Goal: Task Accomplishment & Management: Complete application form

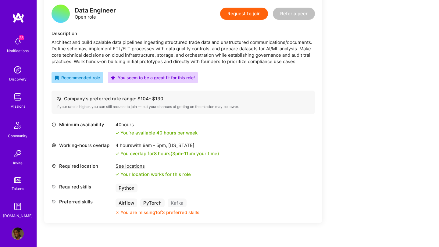
scroll to position [171, 0]
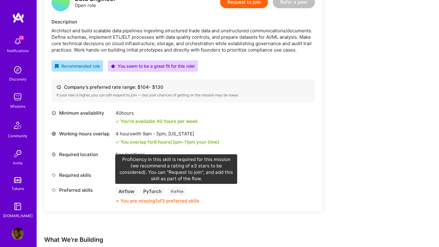
click at [177, 192] on div "Kafka" at bounding box center [177, 191] width 19 height 9
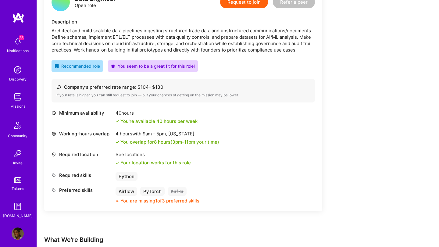
click at [175, 200] on div "You are missing 1 of 3 preferred skills" at bounding box center [159, 200] width 79 height 6
click at [247, 2] on button "Request to join" at bounding box center [244, 2] width 48 height 12
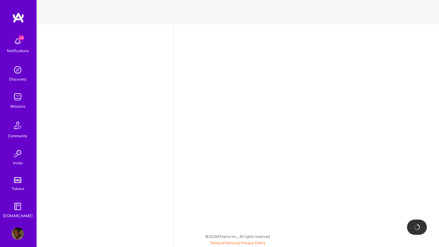
select select "NL"
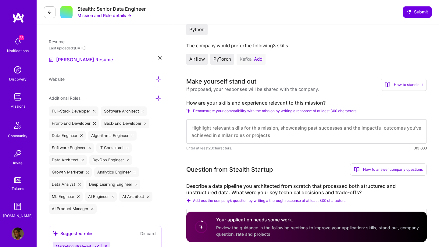
scroll to position [117, 0]
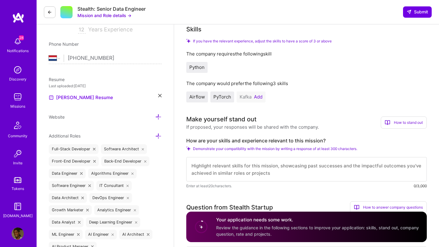
click at [253, 94] on div "[PERSON_NAME] Add" at bounding box center [250, 96] width 29 height 11
click at [259, 95] on button "Add" at bounding box center [258, 96] width 9 height 5
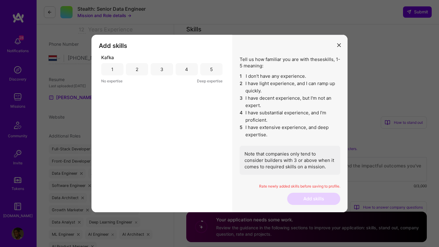
click at [163, 70] on div "3" at bounding box center [162, 69] width 22 height 12
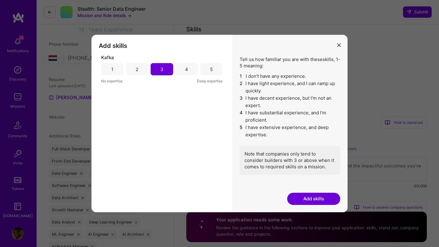
click at [324, 199] on button "Add skills" at bounding box center [313, 199] width 53 height 12
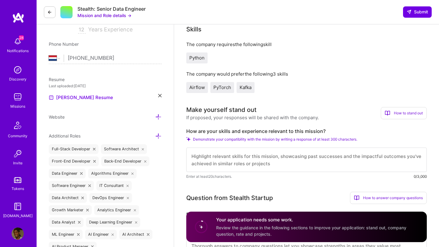
click at [324, 199] on div "Question from Stealth Startup How to answer company questions Mastering company…" at bounding box center [306, 198] width 240 height 12
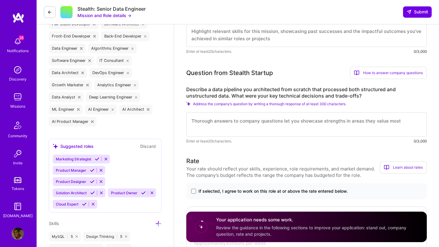
scroll to position [245, 0]
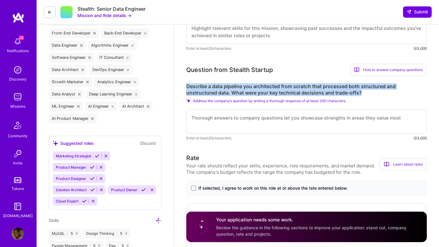
drag, startPoint x: 329, startPoint y: 95, endPoint x: 184, endPoint y: 83, distance: 145.8
copy label "Describe a data pipeline you architected from scratch that processed both struc…"
click at [226, 121] on textarea at bounding box center [306, 121] width 240 height 24
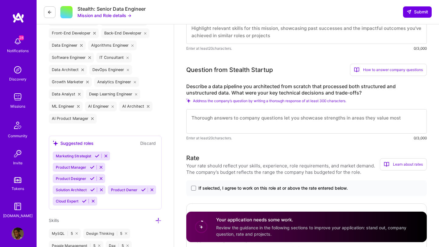
paste textarea "At Save the Children, I designed and implemented a data pipeline from scratch t…"
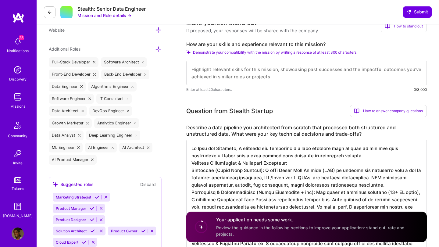
scroll to position [251, 0]
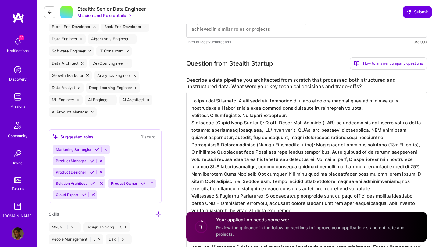
click at [192, 117] on textarea at bounding box center [306, 203] width 240 height 222
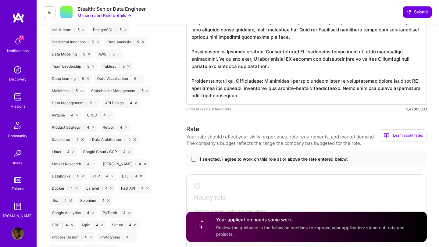
scroll to position [531, 0]
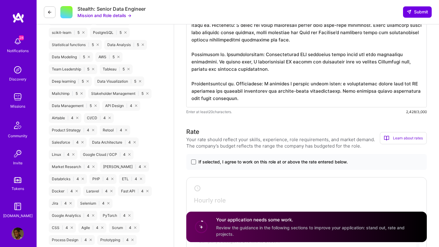
type textarea "At Save the Children, I designed and implemented a data pipeline from scratch t…"
click at [193, 164] on span at bounding box center [193, 161] width 5 height 5
click at [0, 0] on input "If selected, I agree to work on this role at or above the rate entered below." at bounding box center [0, 0] width 0 height 0
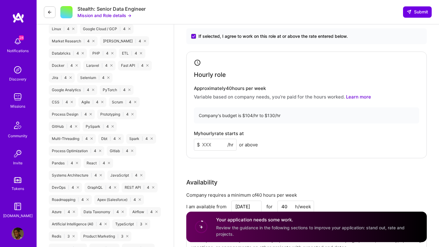
scroll to position [664, 0]
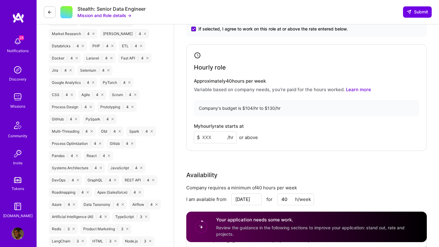
click at [212, 140] on input at bounding box center [215, 137] width 43 height 12
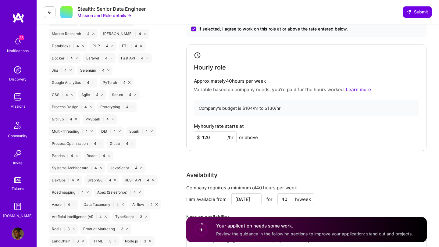
type input "120"
click at [227, 157] on div "Rate Your rate should reflect your skills, experience, role requirements, and m…" at bounding box center [306, 125] width 240 height 262
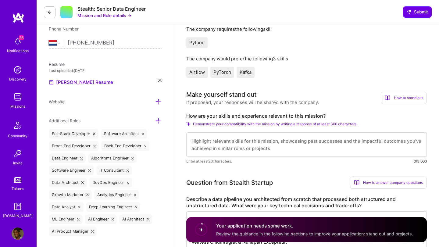
scroll to position [131, 0]
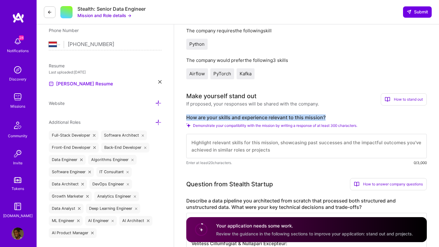
drag, startPoint x: 326, startPoint y: 115, endPoint x: 187, endPoint y: 118, distance: 138.7
click at [187, 118] on label "How are your skills and experience relevant to this mission?" at bounding box center [306, 117] width 240 height 6
copy label "How are your skills and experience relevant to this mission?"
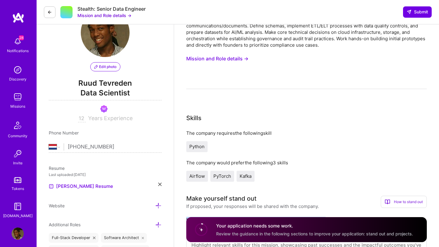
scroll to position [13, 0]
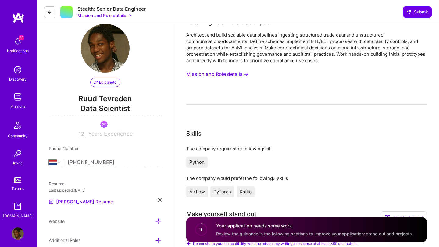
click at [218, 76] on button "Mission and Role details →" at bounding box center [217, 74] width 62 height 11
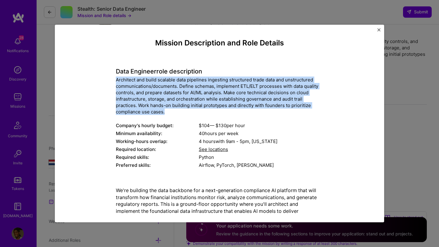
drag, startPoint x: 116, startPoint y: 79, endPoint x: 176, endPoint y: 113, distance: 68.3
click at [176, 113] on div "Architect and build scalable data pipelines ingesting structured trade data and…" at bounding box center [219, 95] width 207 height 38
copy div "Architect and build scalable data pipelines ingesting structured trade data and…"
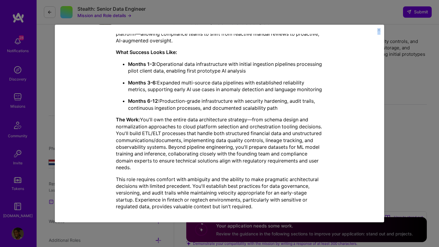
scroll to position [236, 0]
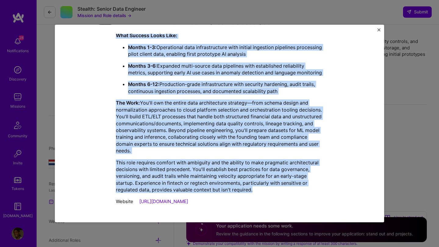
drag, startPoint x: 116, startPoint y: 68, endPoint x: 268, endPoint y: 189, distance: 194.4
click at [268, 189] on div "We're building the data backbone for a next-generation compliance AI platform t…" at bounding box center [219, 73] width 207 height 239
copy div "Lo'ip dolorsit ame cons adipisci eli s doei-temporinci utlaboreet DO magnaali e…"
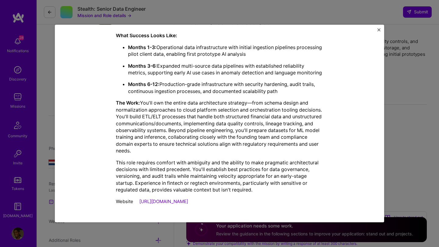
click at [403, 102] on div "Mission Description and Role Details Data Engineer role description Architect a…" at bounding box center [219, 123] width 439 height 247
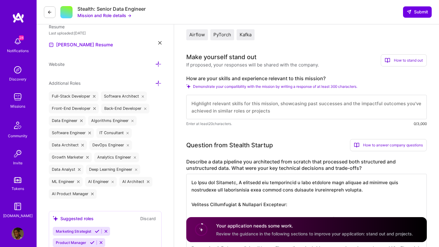
scroll to position [218, 0]
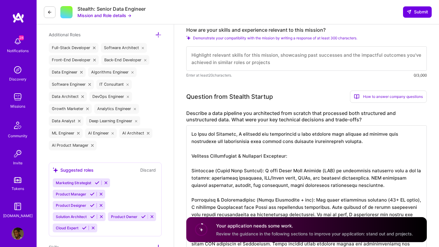
click at [227, 53] on textarea at bounding box center [306, 58] width 240 height 24
paste textarea "L ip dolorsi am conse adi eli Sedd Eiusmodt inci, ut labo etdolor ma aliqu eni …"
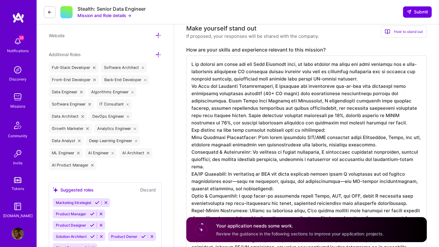
scroll to position [198, 0]
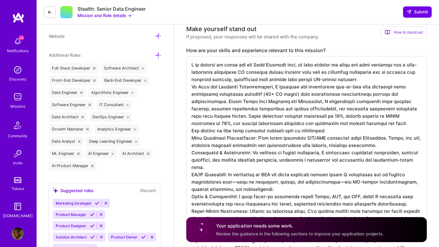
click at [190, 83] on textarea at bounding box center [306, 174] width 240 height 236
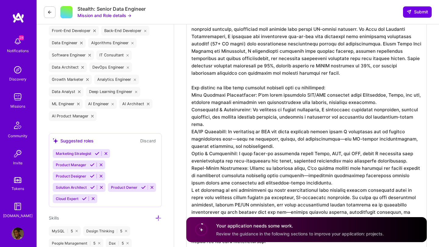
scroll to position [257, 0]
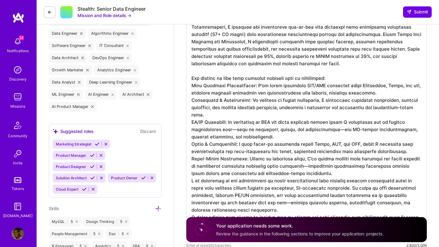
click at [192, 122] on textarea at bounding box center [306, 119] width 240 height 244
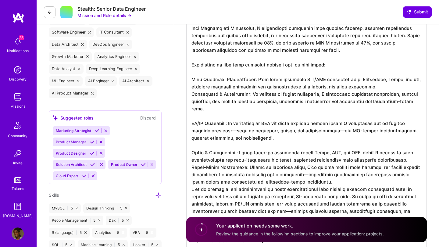
scroll to position [275, 0]
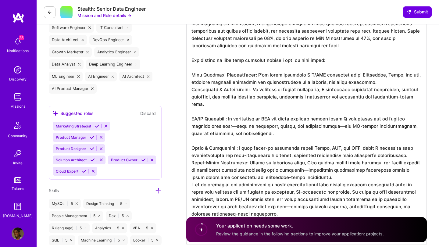
click at [192, 163] on textarea at bounding box center [306, 112] width 240 height 266
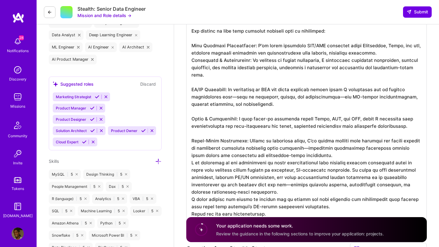
scroll to position [306, 0]
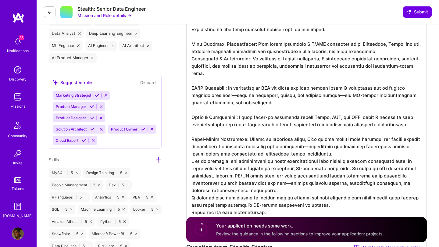
click at [191, 164] on textarea at bounding box center [306, 84] width 240 height 273
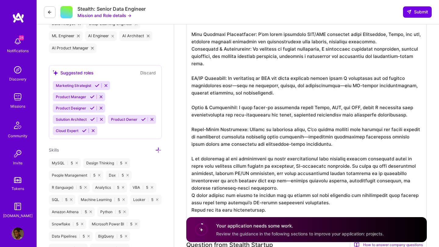
scroll to position [321, 0]
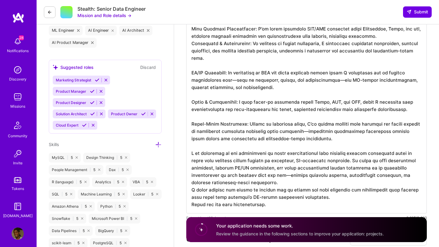
click at [189, 190] on textarea at bounding box center [306, 73] width 240 height 280
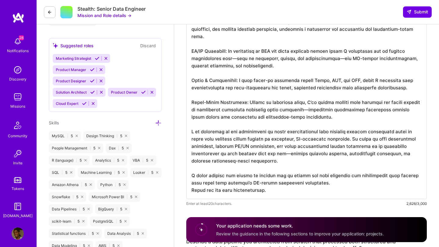
scroll to position [343, 0]
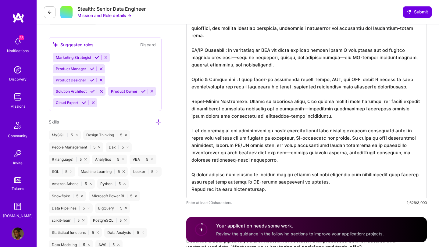
click at [192, 191] on textarea at bounding box center [306, 54] width 240 height 288
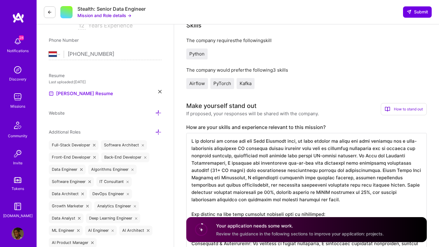
scroll to position [94, 0]
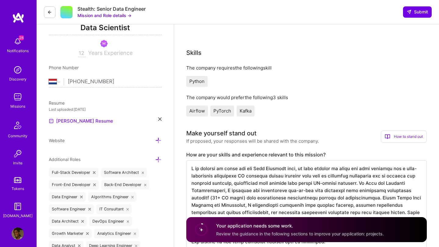
type textarea "L ip dolorsi am conse adi eli Sedd Eiusmodt inci, ut labo etdolor ma aliqu eni …"
click at [84, 122] on link "[PERSON_NAME] Resume" at bounding box center [81, 120] width 64 height 7
click at [159, 119] on icon at bounding box center [159, 118] width 3 height 3
click at [80, 120] on span "PDF file format" at bounding box center [82, 120] width 42 height 6
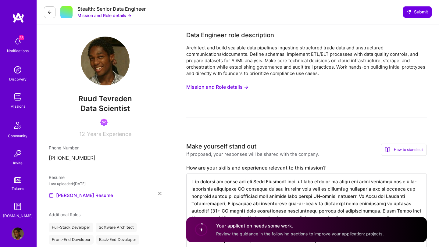
scroll to position [0, 0]
click at [157, 193] on div "[PERSON_NAME] Resume" at bounding box center [105, 195] width 113 height 7
click at [159, 193] on icon at bounding box center [159, 193] width 3 height 3
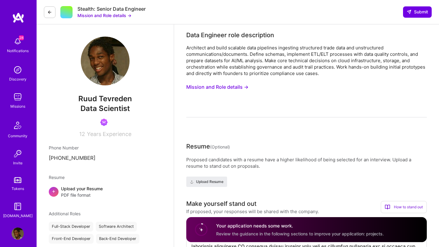
click at [78, 193] on span "PDF file format" at bounding box center [82, 195] width 42 height 6
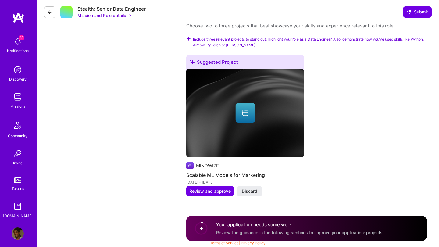
scroll to position [1160, 0]
click at [336, 167] on div "Suggested Project MINDWIZE Scalable ML Models for Marketing [DATE] - [DATE] Rev…" at bounding box center [306, 129] width 240 height 149
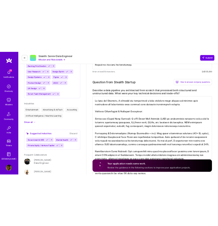
scroll to position [423, 0]
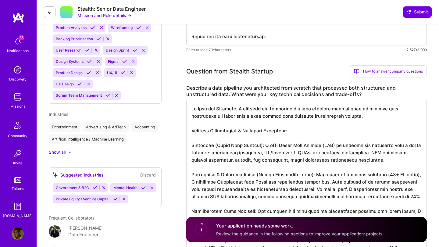
drag, startPoint x: 234, startPoint y: 105, endPoint x: 197, endPoint y: 95, distance: 38.8
click at [197, 95] on div "Describe a data pipeline you architected from scratch that processed both struc…" at bounding box center [306, 244] width 240 height 318
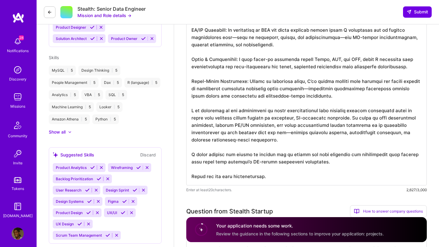
scroll to position [295, 0]
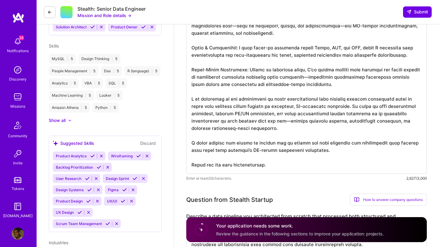
drag, startPoint x: 192, startPoint y: 53, endPoint x: 252, endPoint y: 176, distance: 136.7
click at [252, 176] on div "Enter at least 20 characters. 2,627/3,000" at bounding box center [306, 30] width 240 height 303
click at [51, 11] on icon at bounding box center [49, 12] width 5 height 5
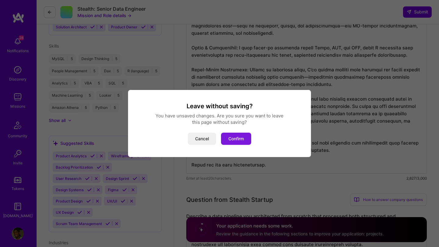
click at [239, 139] on button "Confirm" at bounding box center [236, 139] width 30 height 12
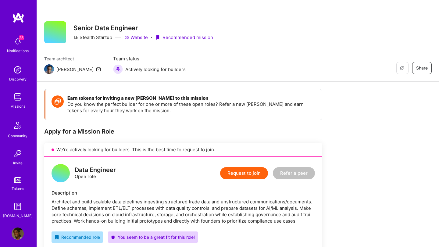
click at [246, 172] on button "Request to join" at bounding box center [244, 173] width 48 height 12
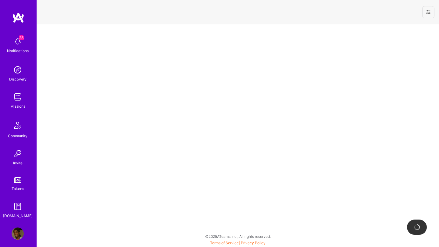
select select "NL"
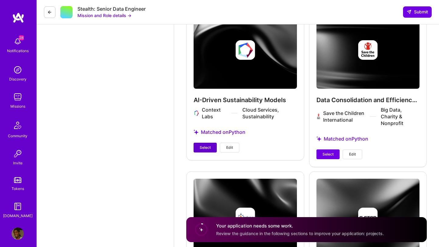
scroll to position [1457, 0]
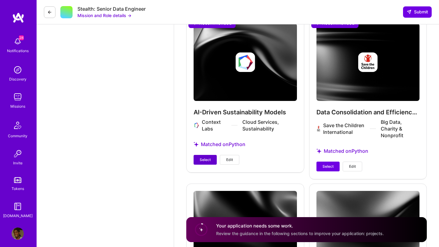
click at [201, 162] on span "Select" at bounding box center [205, 159] width 11 height 5
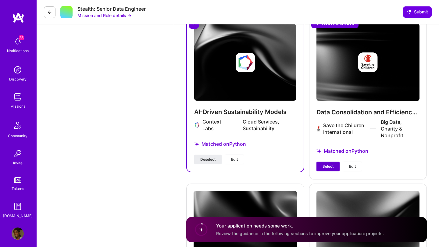
click at [328, 164] on span "Select" at bounding box center [327, 166] width 11 height 5
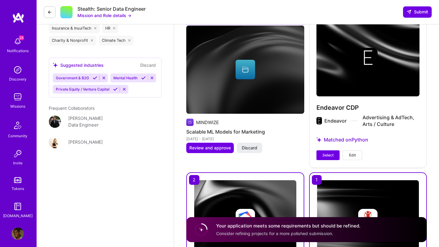
scroll to position [1272, 0]
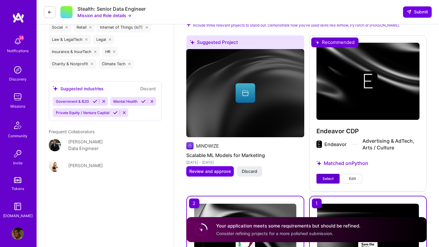
click at [332, 179] on span "Select" at bounding box center [327, 178] width 11 height 5
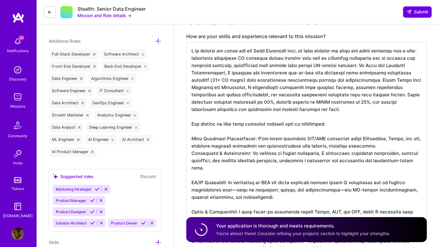
scroll to position [208, 0]
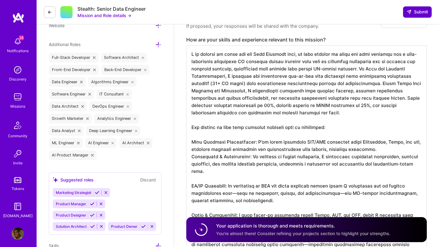
click at [416, 12] on span "Submit" at bounding box center [416, 12] width 21 height 6
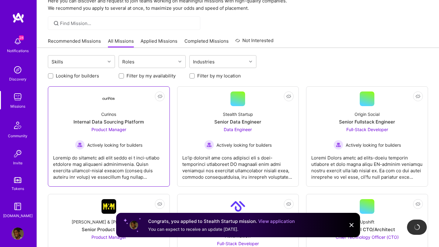
scroll to position [6, 0]
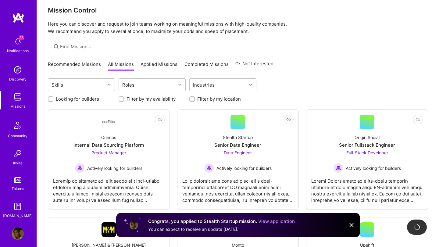
click at [88, 63] on link "Recommended Missions" at bounding box center [74, 66] width 53 height 10
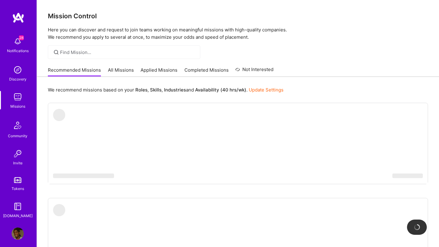
click at [126, 70] on link "All Missions" at bounding box center [121, 72] width 26 height 10
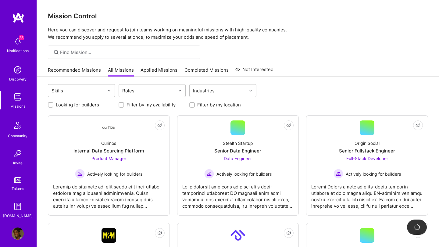
click at [189, 106] on div "Looking for builders Filter by my availability Filter by my location" at bounding box center [238, 102] width 380 height 9
click at [192, 106] on input "Filter by my location" at bounding box center [192, 105] width 4 height 4
checkbox input "true"
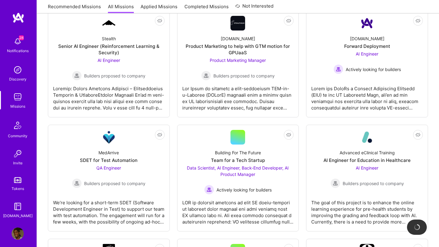
scroll to position [452, 0]
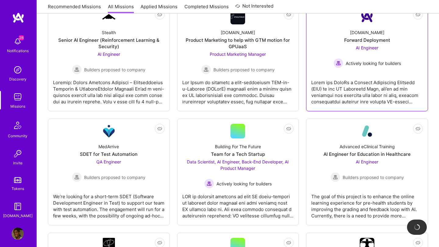
click at [367, 56] on div "AI Engineer Actively looking for builders" at bounding box center [366, 55] width 67 height 23
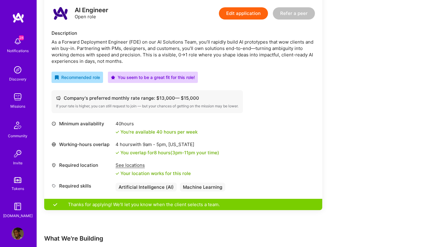
scroll to position [135, 0]
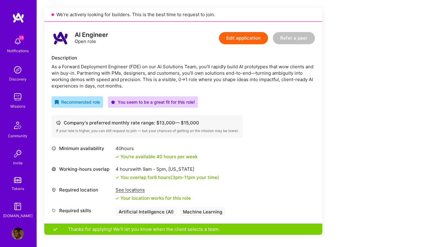
click at [250, 35] on button "Edit application" at bounding box center [243, 38] width 49 height 12
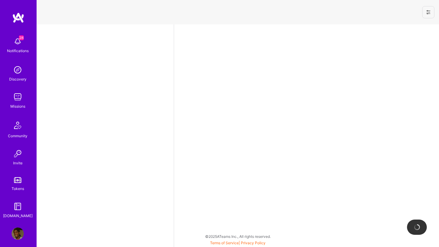
select select "NL"
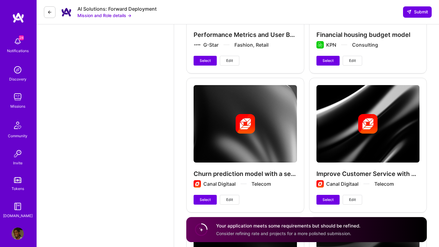
scroll to position [1826, 0]
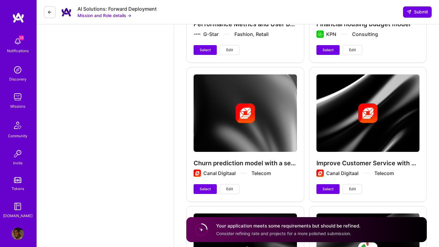
click at [48, 13] on icon at bounding box center [49, 12] width 5 height 5
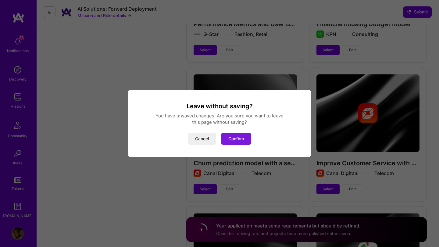
click at [239, 141] on button "Confirm" at bounding box center [236, 139] width 30 height 12
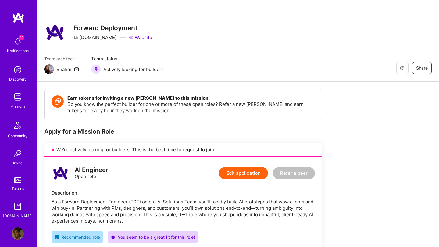
click at [14, 110] on div "28 Notifications Discovery Missions Community Invite Tokens [DOMAIN_NAME]" at bounding box center [18, 126] width 37 height 185
click at [18, 102] on img at bounding box center [18, 97] width 12 height 12
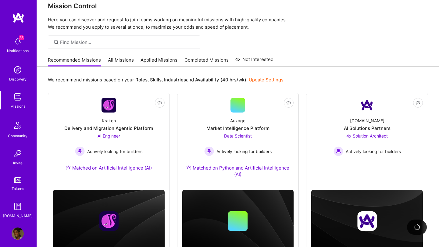
scroll to position [7, 0]
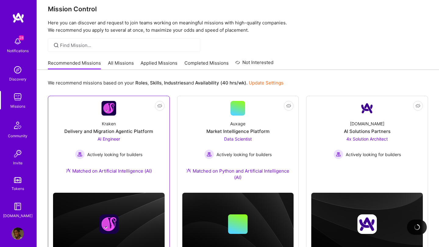
click at [132, 137] on div "AI Engineer Actively looking for builders" at bounding box center [108, 147] width 67 height 23
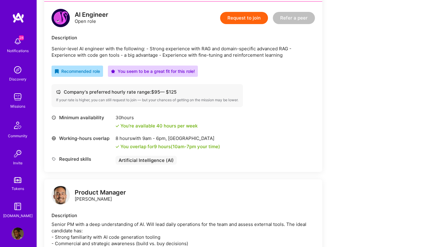
scroll to position [154, 0]
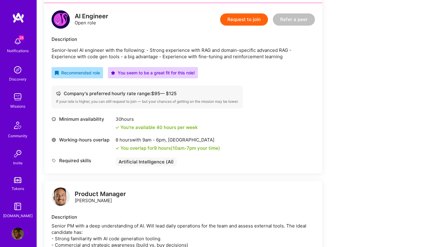
click at [246, 20] on button "Request to join" at bounding box center [244, 19] width 48 height 12
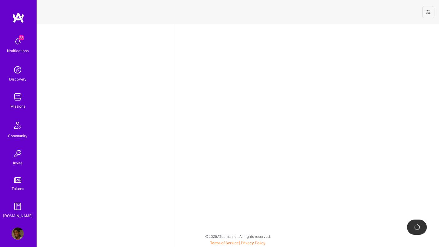
select select "NL"
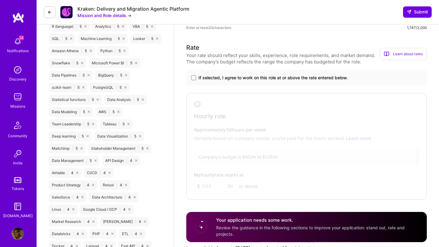
scroll to position [465, 0]
click at [193, 79] on span at bounding box center [193, 77] width 5 height 5
click at [0, 0] on input "If selected, I agree to work on this role at or above the rate entered below." at bounding box center [0, 0] width 0 height 0
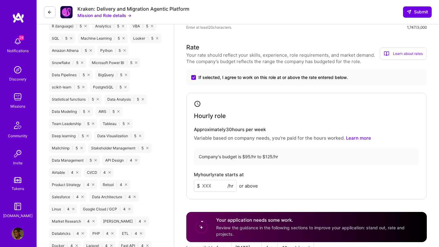
click at [219, 184] on input at bounding box center [215, 186] width 43 height 12
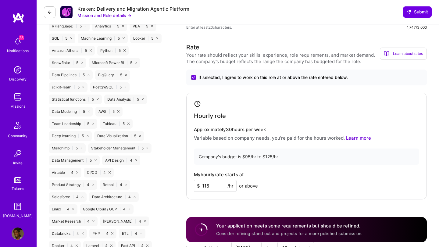
type input "115"
click at [189, 172] on div "Hourly role Approximately 30 hours per week Variable based on company needs, yo…" at bounding box center [306, 146] width 240 height 107
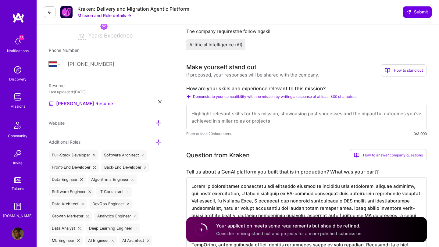
scroll to position [105, 0]
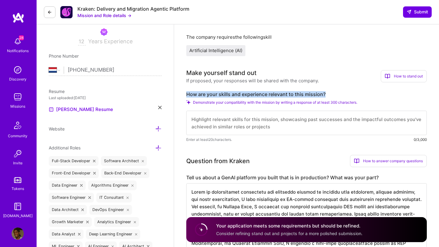
drag, startPoint x: 325, startPoint y: 91, endPoint x: 178, endPoint y: 95, distance: 147.2
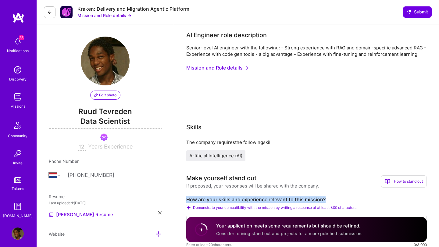
scroll to position [0, 0]
click at [218, 69] on button "Mission and Role details →" at bounding box center [217, 67] width 62 height 11
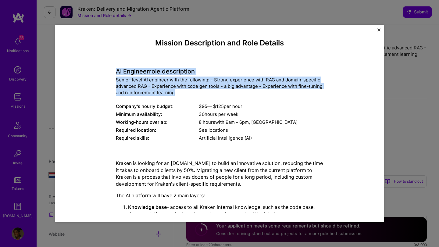
drag, startPoint x: 116, startPoint y: 70, endPoint x: 195, endPoint y: 92, distance: 81.7
click at [195, 92] on div "AI Engineer role description Senior-level AI engineer with the following: - Str…" at bounding box center [219, 101] width 207 height 83
copy div "AI Engineer role description Senior-level AI engineer with the following: - Str…"
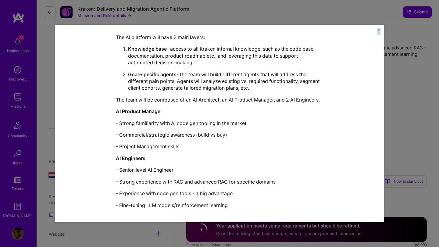
scroll to position [161, 0]
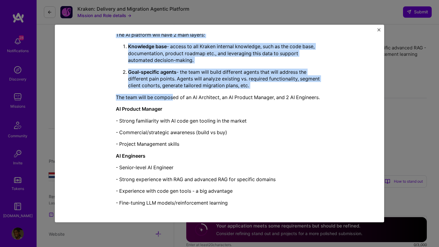
drag, startPoint x: 116, startPoint y: 91, endPoint x: 175, endPoint y: 98, distance: 59.2
click at [175, 98] on div "Kraken is looking for an [DOMAIN_NAME] to build an innovative solution, reducin…" at bounding box center [219, 102] width 207 height 207
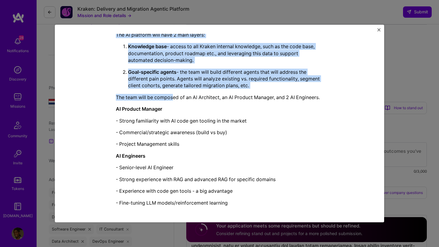
scroll to position [87, 0]
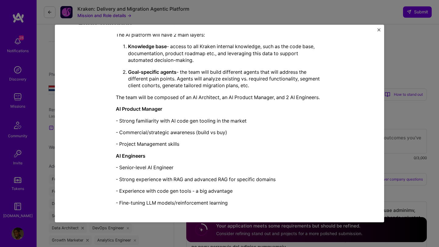
click at [187, 148] on div "Kraken is looking for an [DOMAIN_NAME] to build an innovative solution, reducin…" at bounding box center [219, 102] width 207 height 207
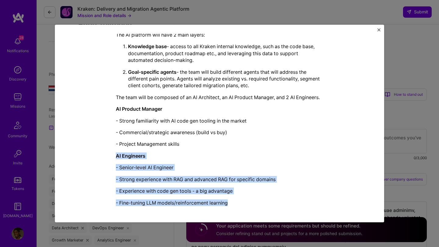
drag, startPoint x: 237, startPoint y: 205, endPoint x: 113, endPoint y: 154, distance: 133.8
click at [113, 154] on div "Mission Description and Role Details AI Engineer role description Senior-level …" at bounding box center [219, 44] width 301 height 333
copy div "AI Engineers - Senior-level AI Engineer - Strong experience with RAG and advanc…"
click at [378, 29] on img "Close" at bounding box center [378, 29] width 3 height 3
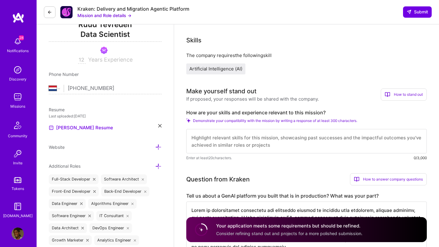
click at [215, 139] on textarea at bounding box center [306, 141] width 240 height 24
paste textarea "Lore ipsu d sitame co adipiscing el SE, doei tempori, utl etdolor magnaali, E a…"
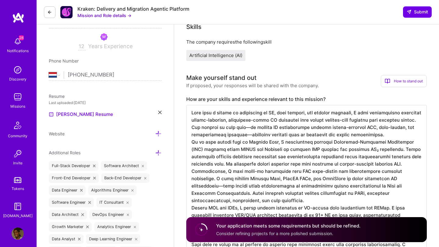
scroll to position [1, 0]
click at [191, 140] on textarea at bounding box center [306, 201] width 240 height 193
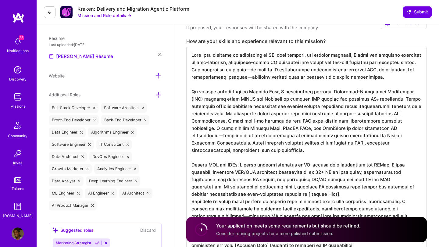
scroll to position [166, 0]
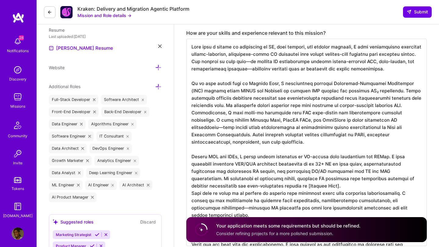
click at [279, 179] on textarea at bounding box center [306, 142] width 240 height 207
click at [254, 178] on textarea at bounding box center [306, 142] width 240 height 207
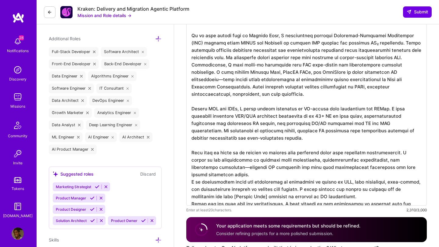
scroll to position [221, 0]
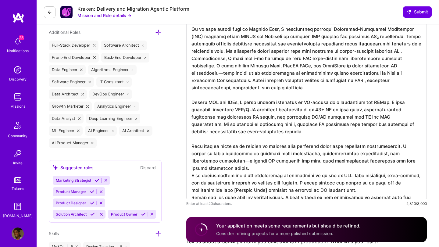
click at [224, 166] on textarea at bounding box center [306, 91] width 240 height 215
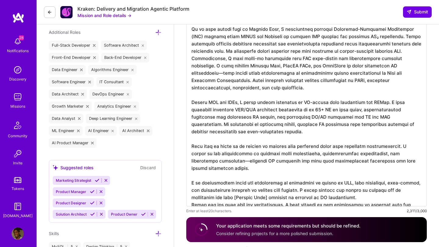
click at [193, 197] on textarea at bounding box center [306, 95] width 240 height 222
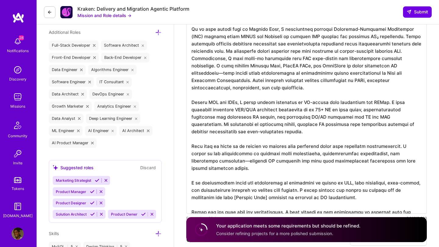
drag, startPoint x: 278, startPoint y: 190, endPoint x: 239, endPoint y: 191, distance: 38.7
click at [239, 191] on textarea at bounding box center [306, 98] width 240 height 229
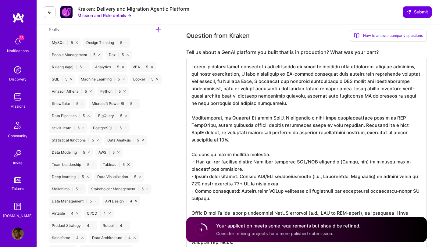
scroll to position [425, 0]
type textarea "Lore ipsu d sitame co adipiscing el SE, doei tempori, utl etdolor magnaali, E a…"
drag, startPoint x: 191, startPoint y: 67, endPoint x: 231, endPoint y: 234, distance: 171.7
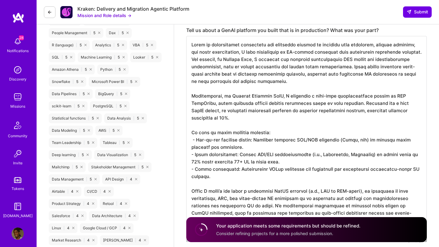
scroll to position [442, 0]
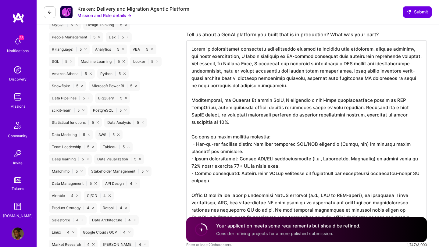
drag, startPoint x: 364, startPoint y: 138, endPoint x: 189, endPoint y: 45, distance: 198.7
click at [189, 45] on textarea at bounding box center [306, 140] width 240 height 200
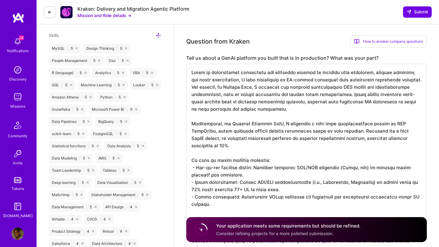
scroll to position [320, 0]
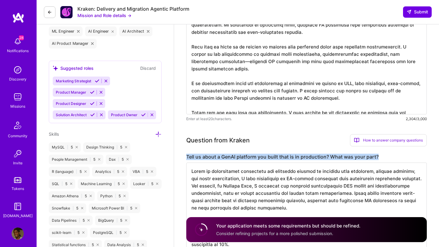
drag, startPoint x: 379, startPoint y: 156, endPoint x: 178, endPoint y: 154, distance: 201.1
copy label "Tell us about a GenAI platform you built that is in production? What was your p…"
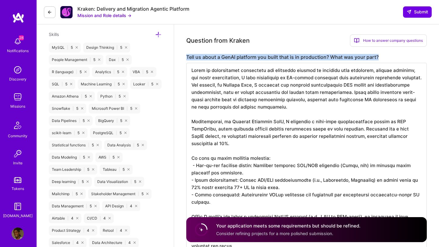
scroll to position [1, 0]
click at [192, 71] on textarea at bounding box center [306, 163] width 240 height 200
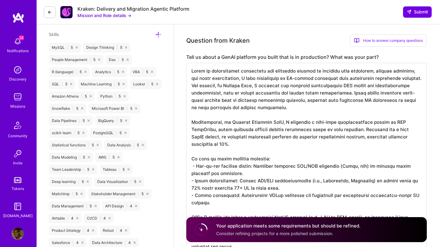
drag, startPoint x: 192, startPoint y: 71, endPoint x: 236, endPoint y: 238, distance: 172.9
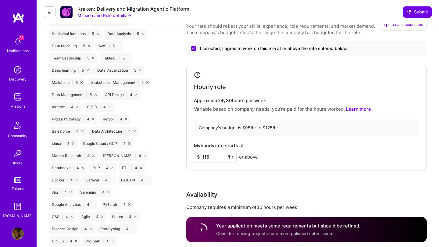
scroll to position [0, 0]
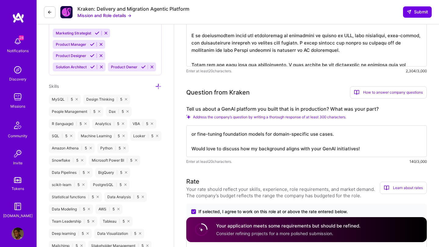
drag, startPoint x: 367, startPoint y: 151, endPoint x: 143, endPoint y: 131, distance: 225.4
paste textarea "Lo Ipsumdo Sita, C adipisci el SE-doeius temporin utla etdolorem ALIq eni Admin…"
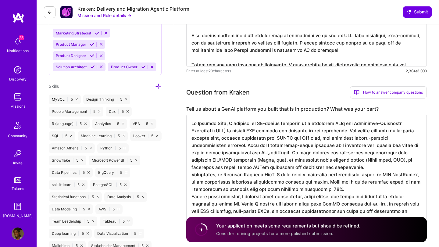
click at [191, 175] on textarea at bounding box center [306, 171] width 240 height 112
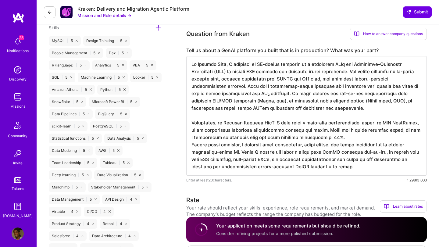
scroll to position [444, 0]
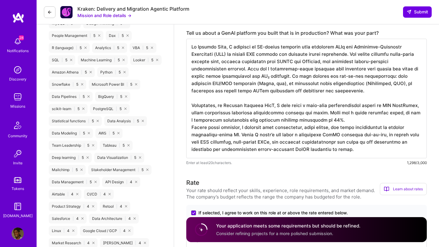
click at [238, 135] on textarea at bounding box center [306, 98] width 240 height 119
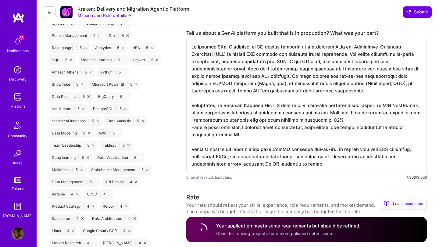
click at [230, 54] on textarea at bounding box center [306, 106] width 240 height 134
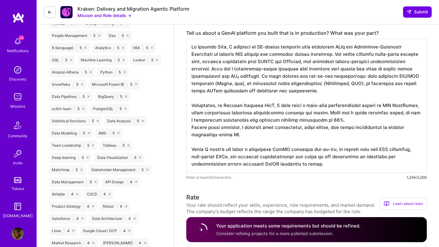
scroll to position [0, 0]
drag, startPoint x: 215, startPoint y: 54, endPoint x: 357, endPoint y: 49, distance: 141.8
click at [357, 49] on textarea at bounding box center [306, 106] width 240 height 134
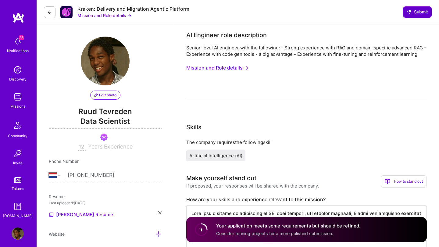
type textarea "Lo Ipsumdo Sita, C adipisci el SE-doeius temporin utla etdolorem ALIq eni ADM v…"
click at [418, 14] on span "Submit" at bounding box center [416, 12] width 21 height 6
